Goal: Navigation & Orientation: Find specific page/section

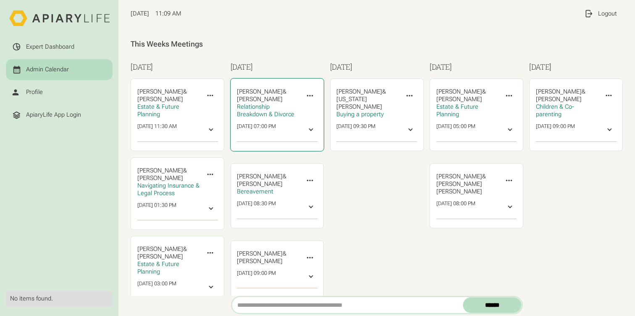
click at [308, 97] on icon at bounding box center [310, 95] width 9 height 9
click at [307, 132] on div at bounding box center [311, 130] width 8 height 8
click at [308, 96] on icon at bounding box center [310, 95] width 9 height 9
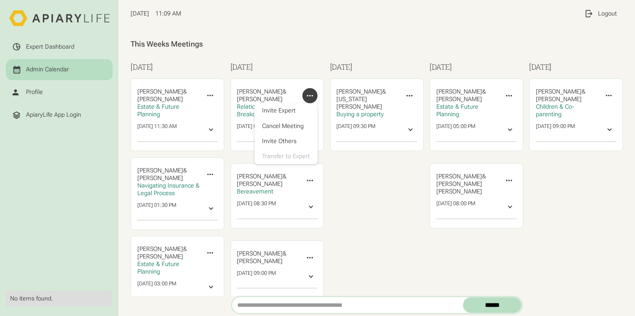
click at [308, 32] on div "This Weeks Meetings Monday Jade Kay & ‍ Edward Brierley Estate & Future Plannin…" at bounding box center [377, 215] width 493 height 377
click at [308, 99] on icon at bounding box center [310, 95] width 9 height 9
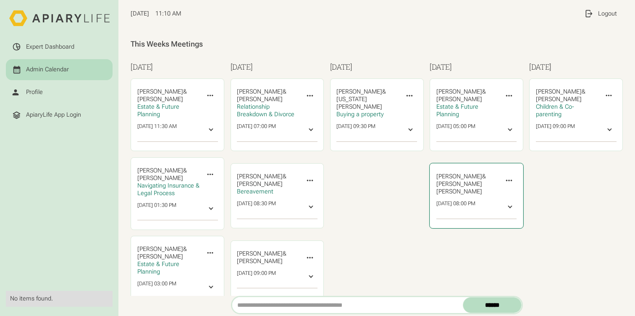
click at [505, 178] on icon at bounding box center [509, 180] width 9 height 9
click at [506, 180] on icon at bounding box center [509, 181] width 6 height 2
